Goal: Transaction & Acquisition: Purchase product/service

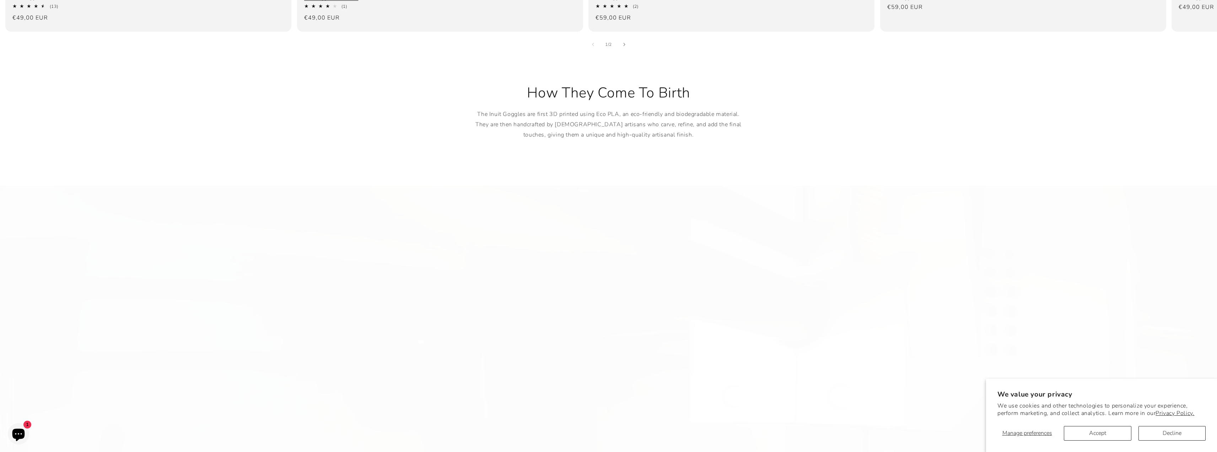
drag, startPoint x: 368, startPoint y: 130, endPoint x: 371, endPoint y: 249, distance: 118.8
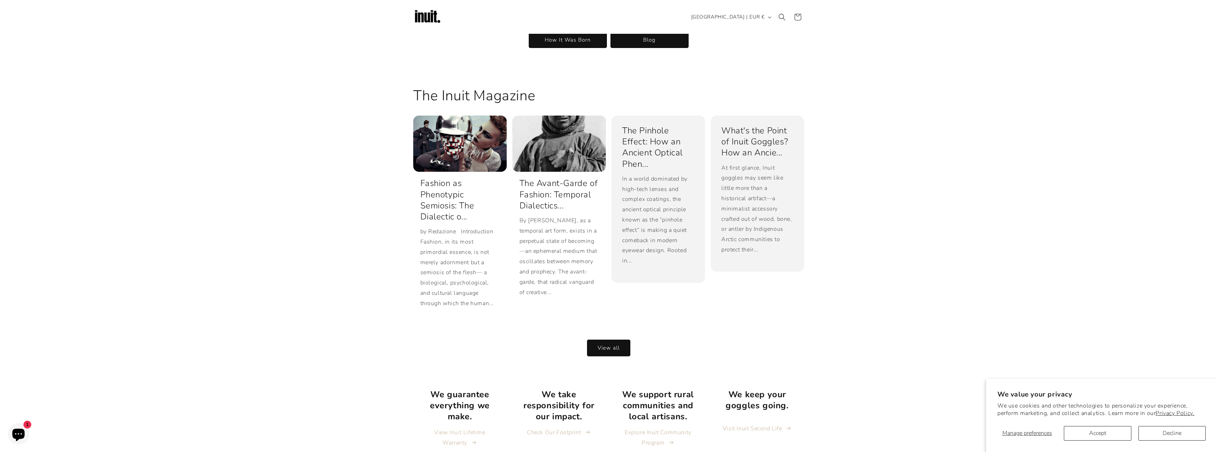
drag, startPoint x: 374, startPoint y: 304, endPoint x: 403, endPoint y: 218, distance: 90.3
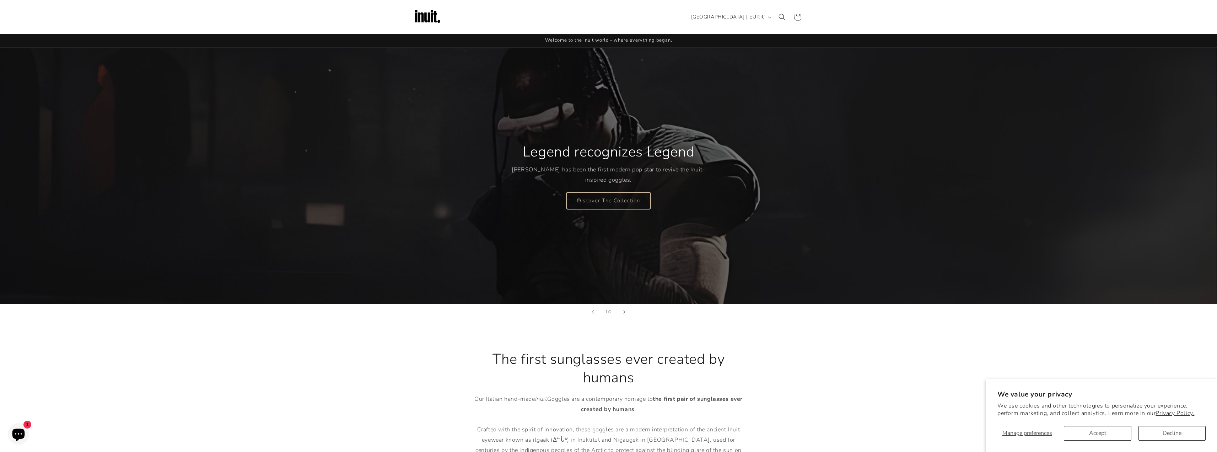
click at [592, 204] on link "Discover The Collection" at bounding box center [609, 200] width 84 height 17
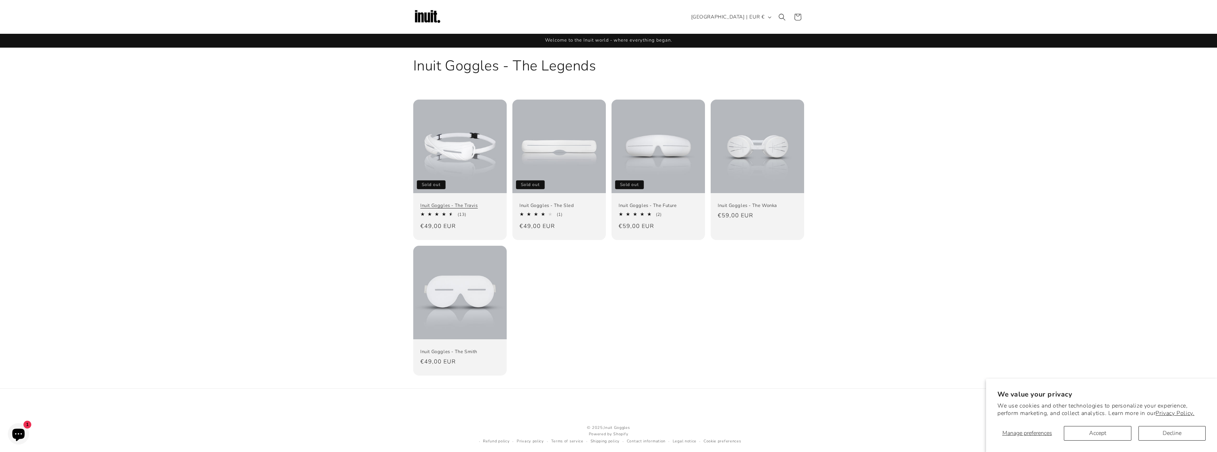
click at [445, 203] on link "Inuit Goggles - The Travis" at bounding box center [459, 206] width 79 height 6
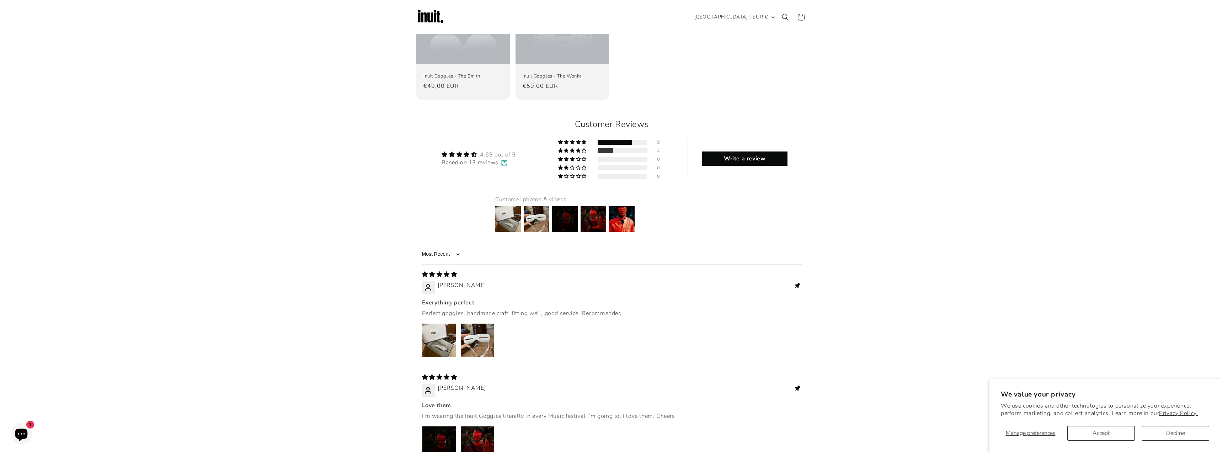
scroll to position [761, 0]
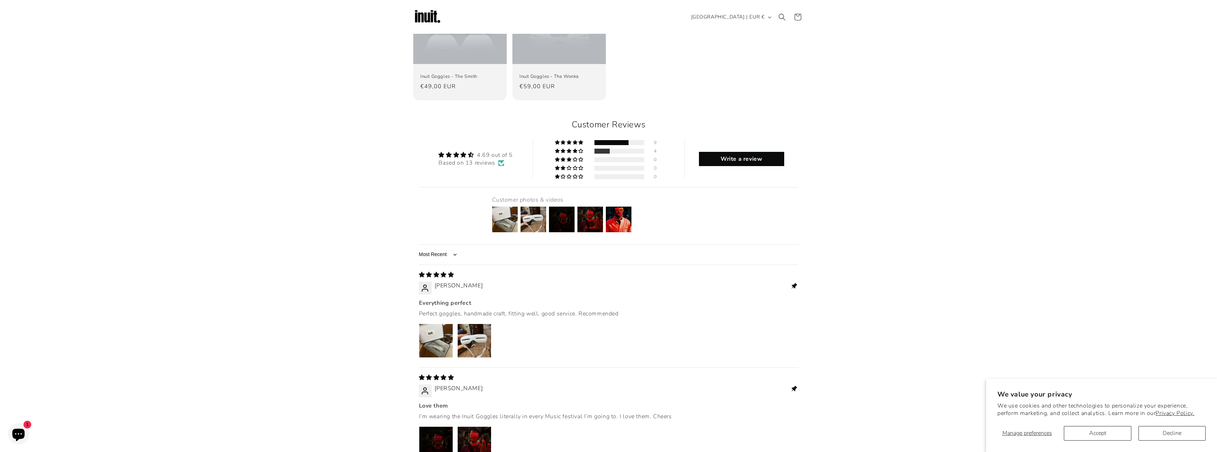
drag, startPoint x: 288, startPoint y: 152, endPoint x: 315, endPoint y: 150, distance: 26.7
click at [626, 205] on img at bounding box center [619, 219] width 28 height 28
